Goal: Task Accomplishment & Management: Manage account settings

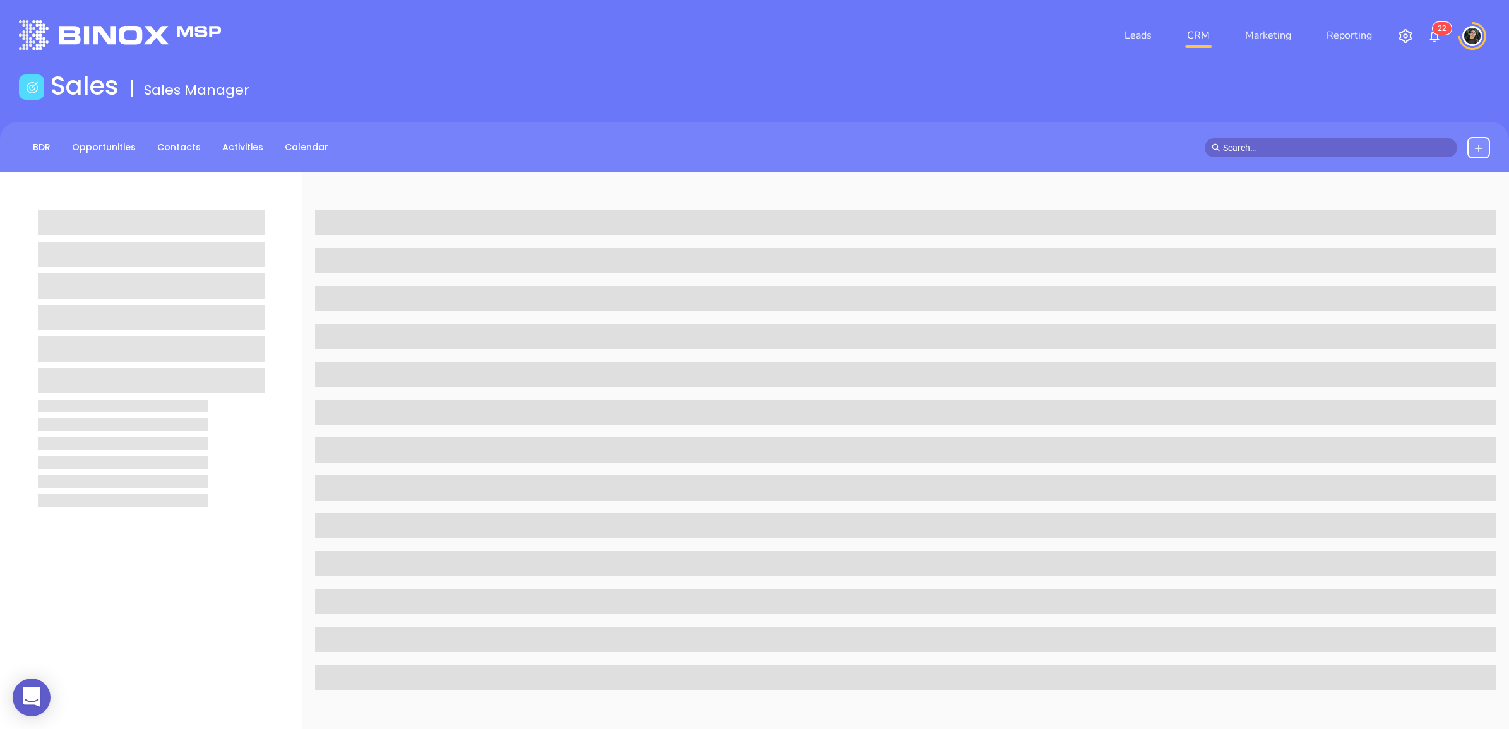
click at [1263, 148] on input "text" at bounding box center [1336, 148] width 227 height 14
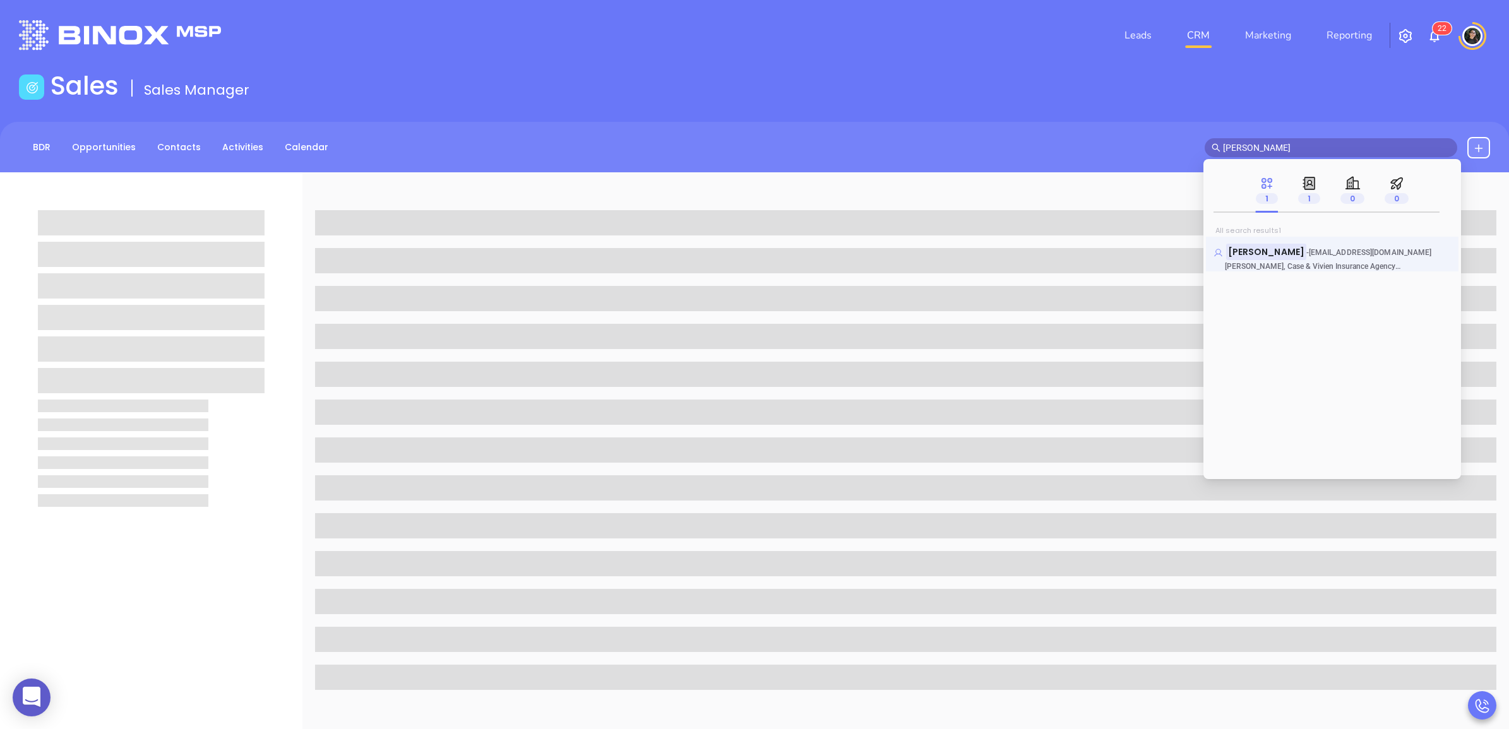
type input "jim bacino"
click at [1269, 247] on mark "Jim Bacino" at bounding box center [1266, 252] width 80 height 16
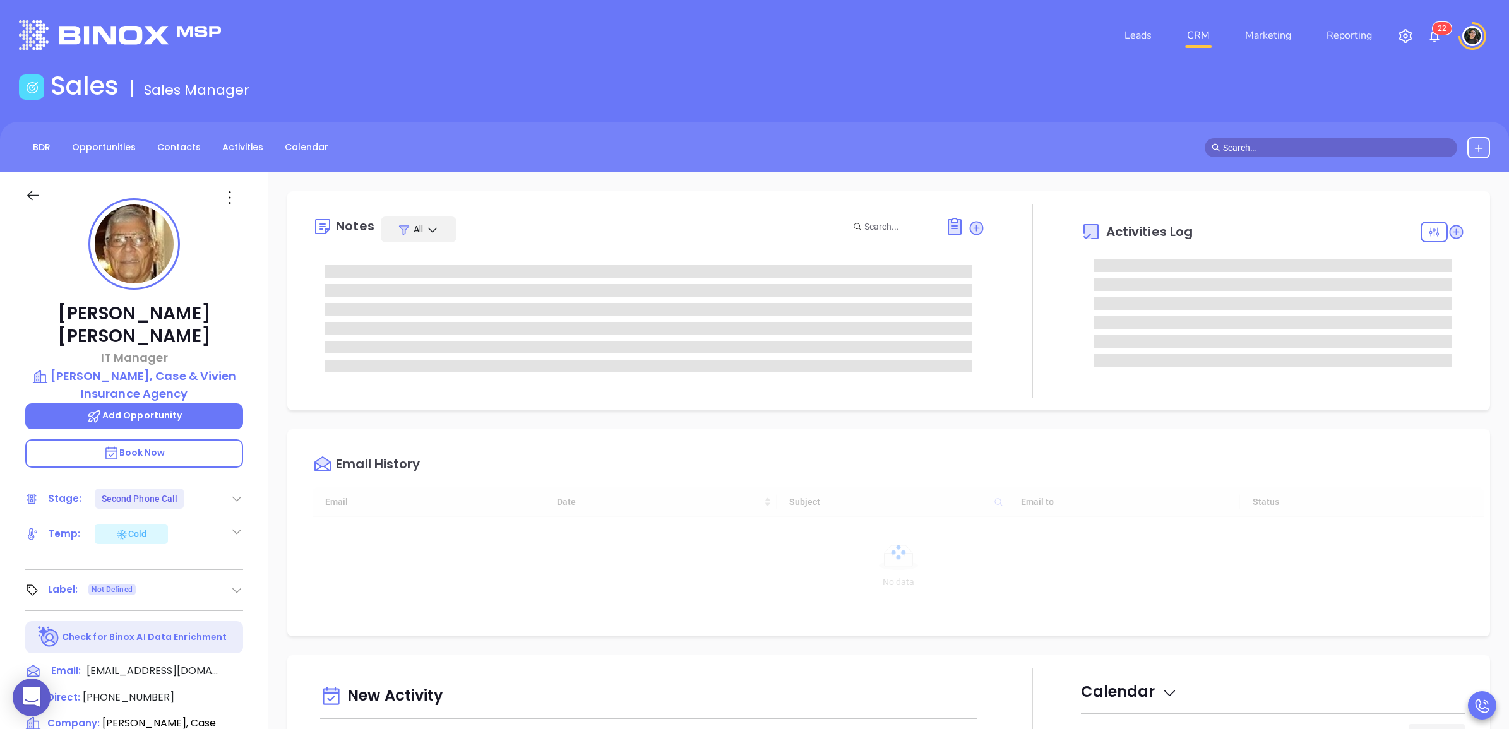
type input "Wendy Hernandez"
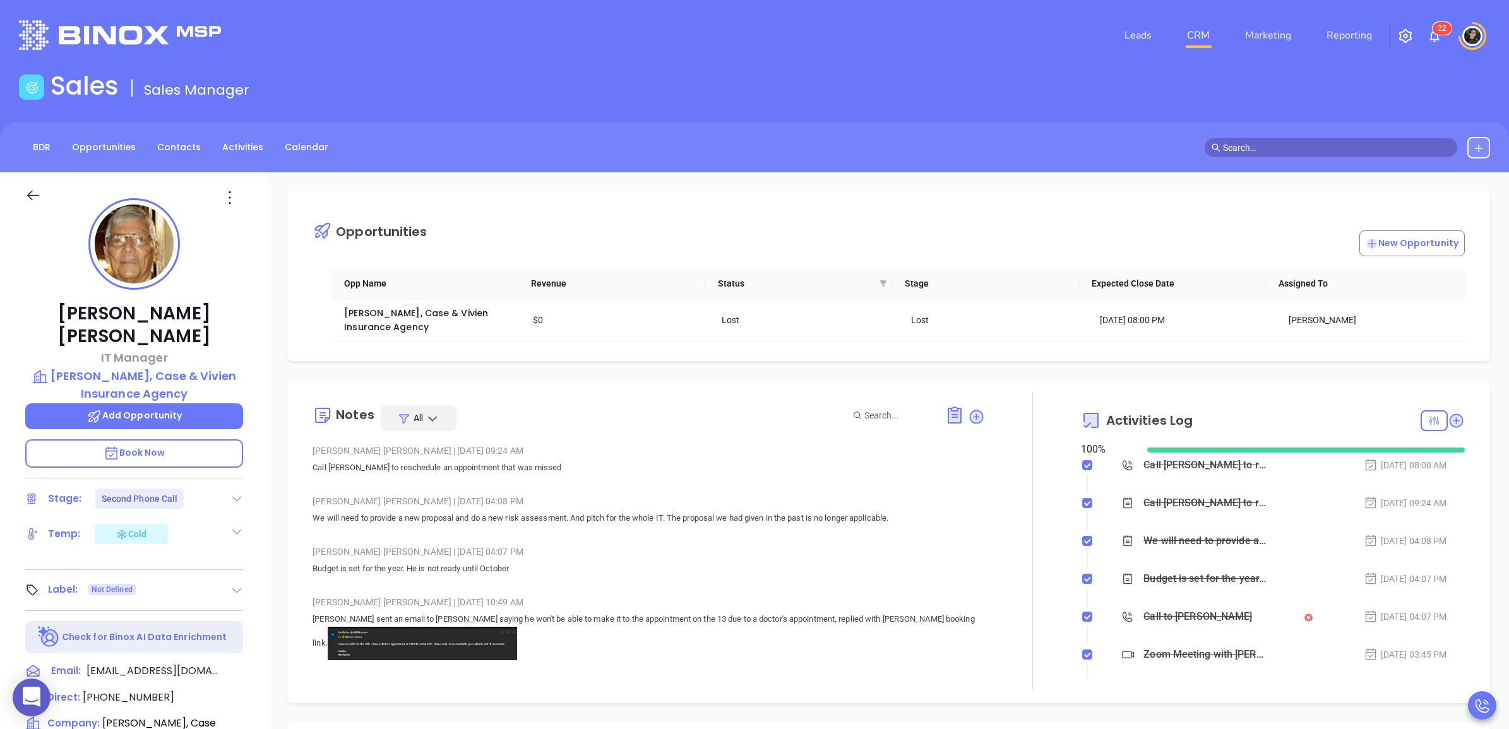
scroll to position [367, 0]
click at [237, 665] on icon at bounding box center [239, 670] width 11 height 11
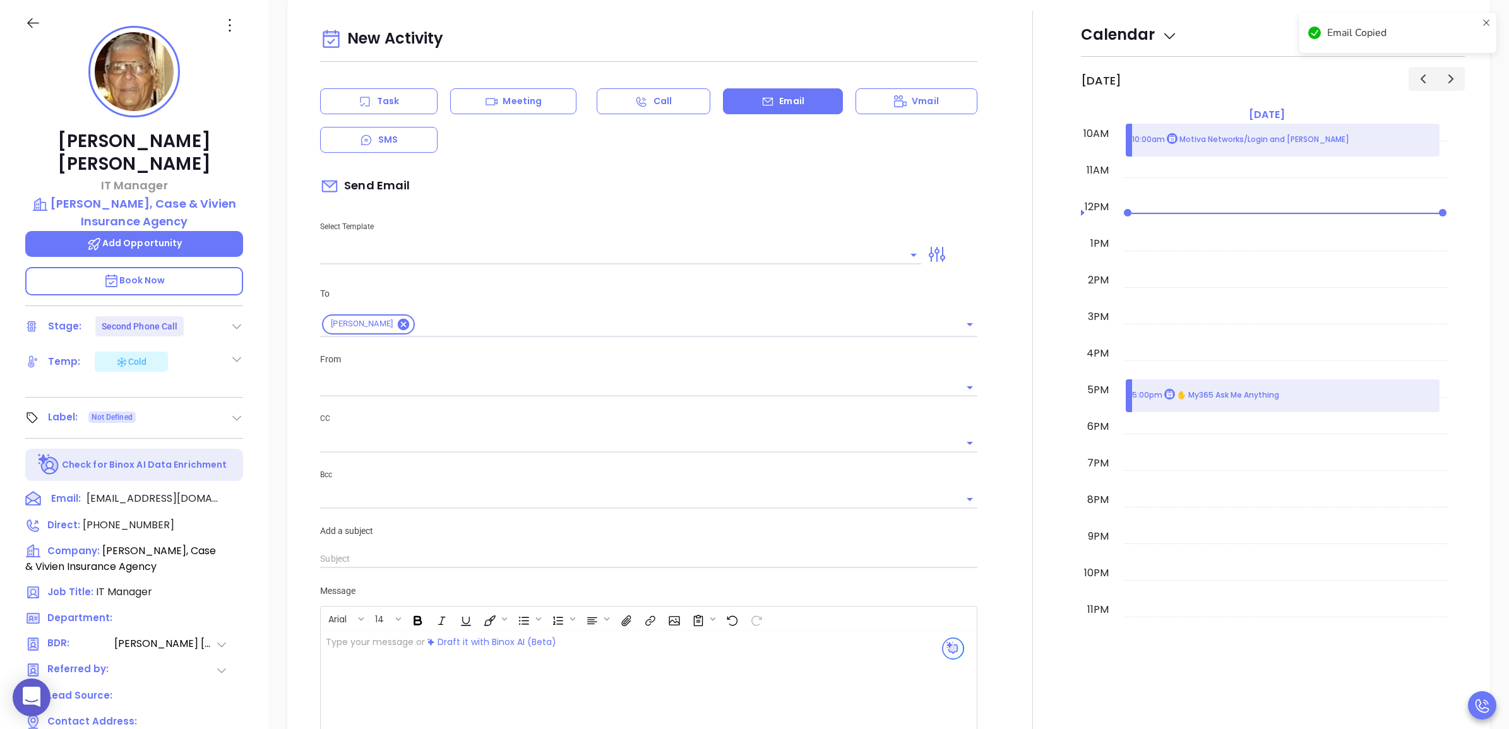
type input "Wendy Hernandez"
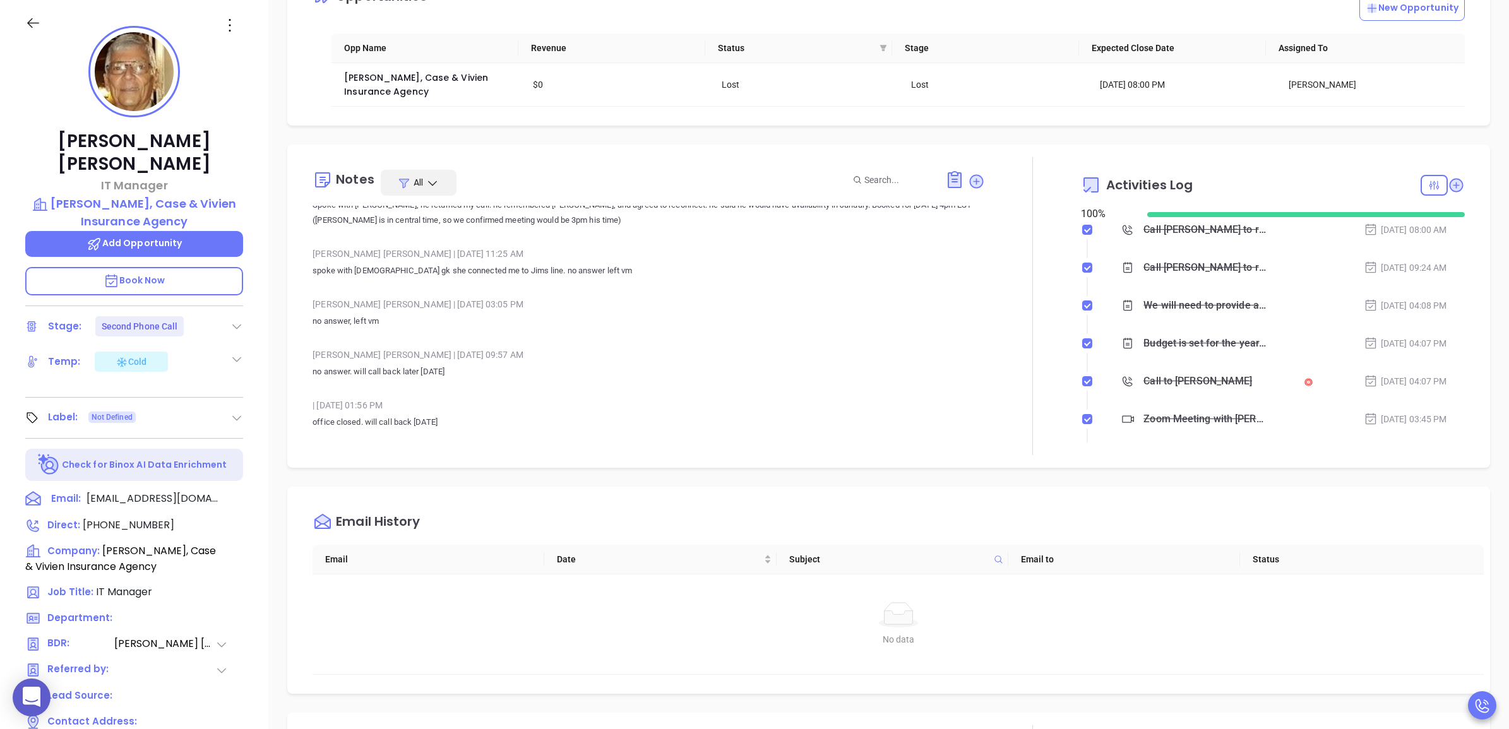
scroll to position [0, 0]
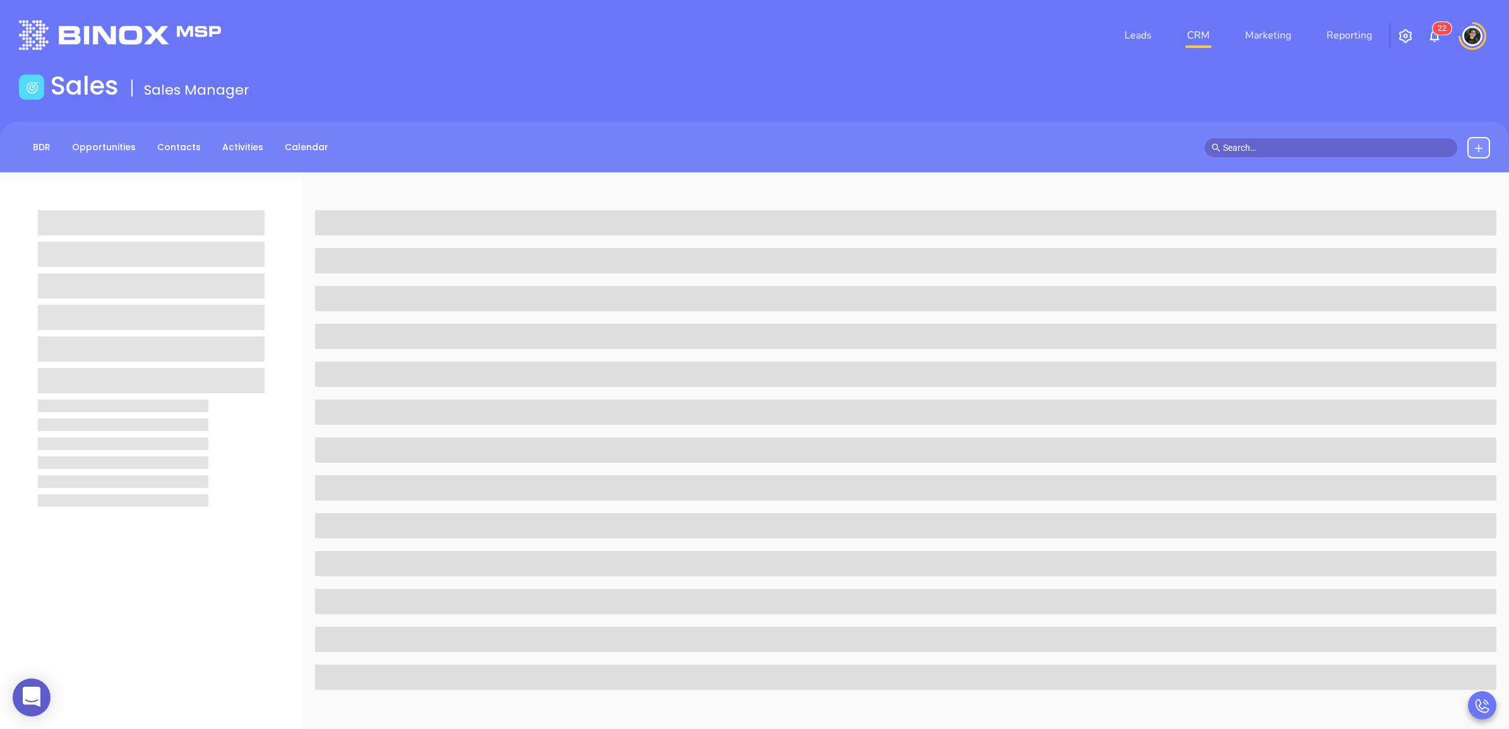
click at [518, 97] on div "Sales Sales Manager" at bounding box center [754, 88] width 1486 height 35
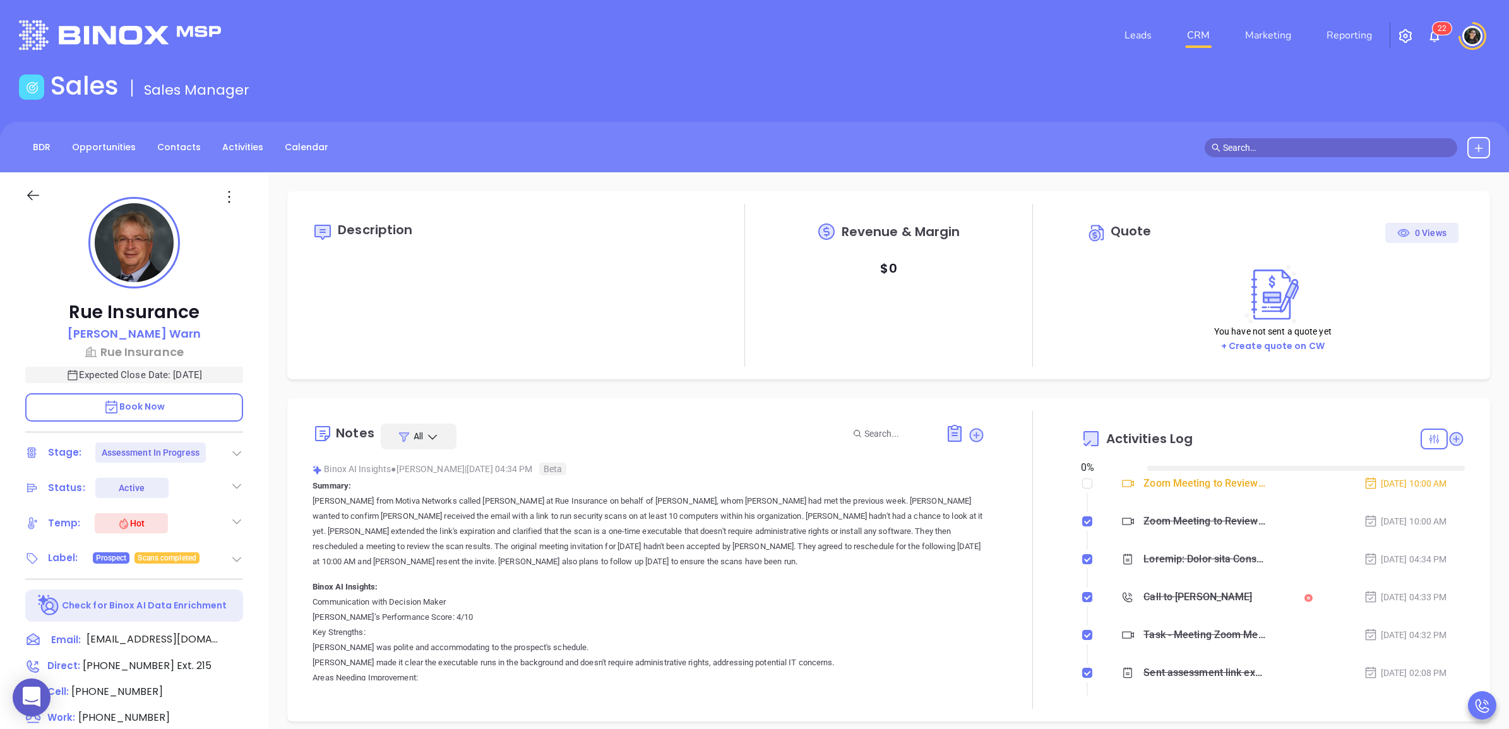
type input "08/28/2025"
type input "Wendy Hernandez"
